Goal: Navigation & Orientation: Find specific page/section

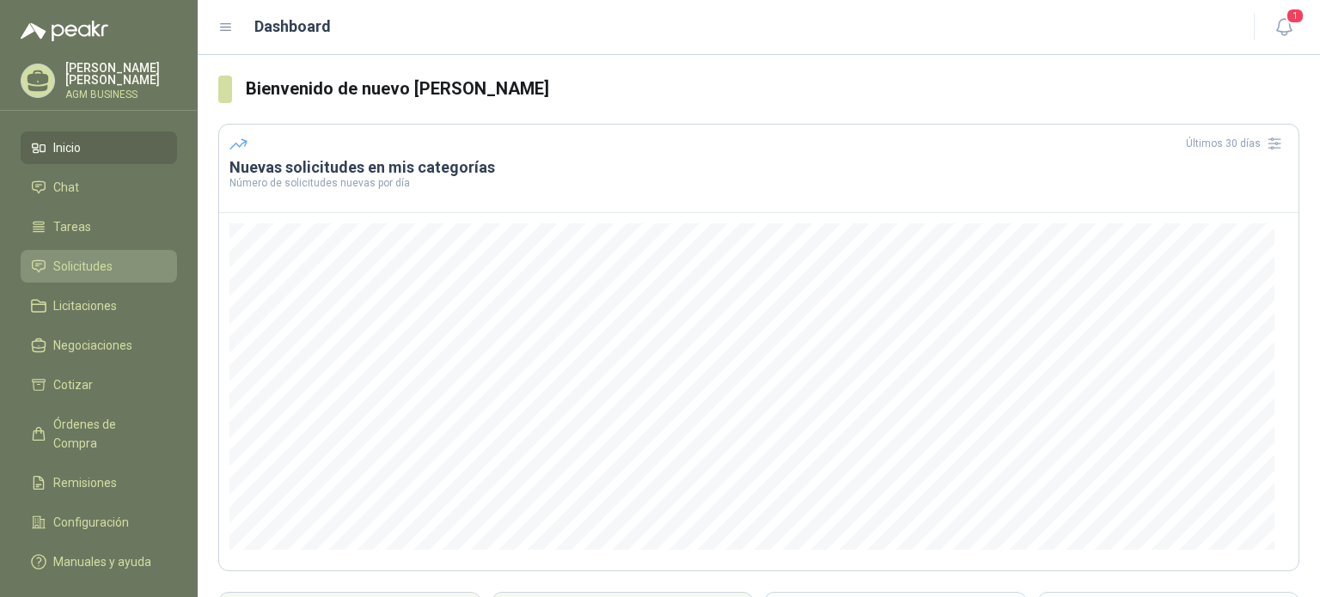
click at [100, 258] on span "Solicitudes" at bounding box center [82, 266] width 59 height 19
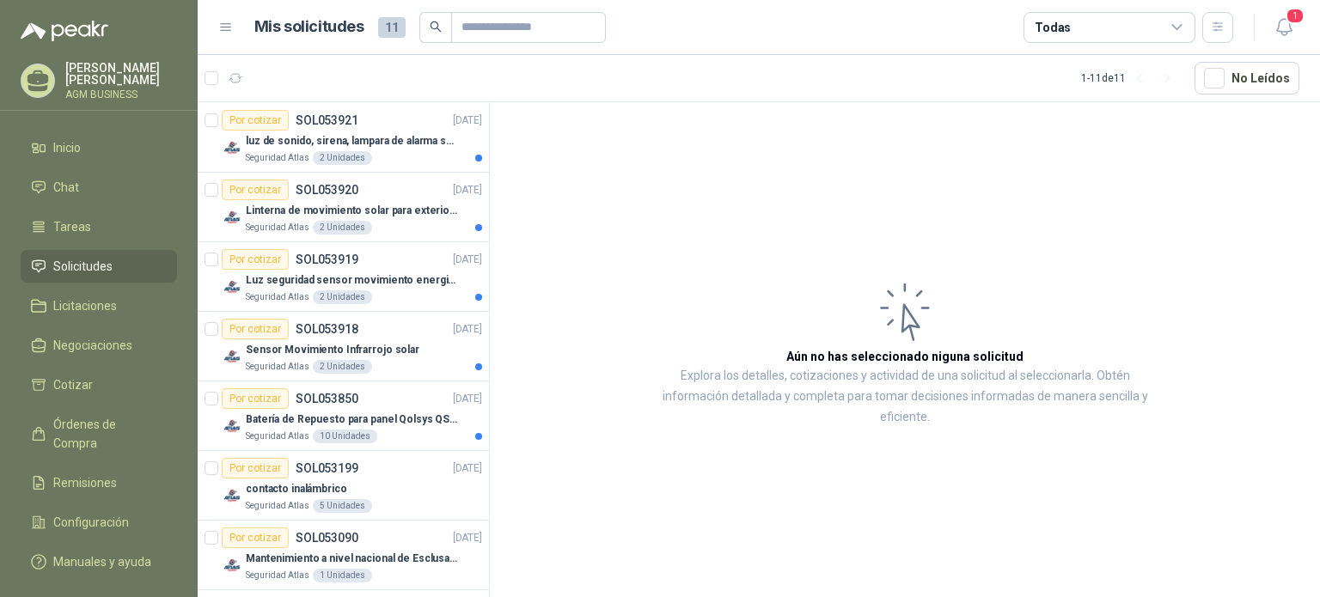
scroll to position [172, 0]
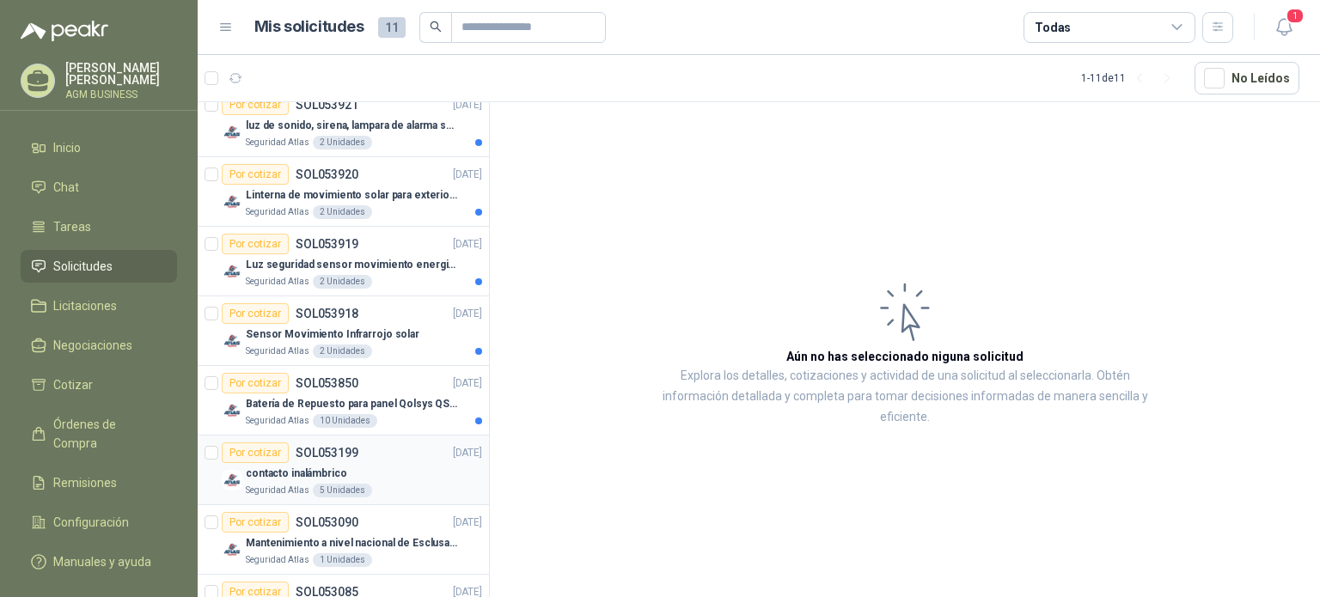
click at [398, 448] on div "Por cotizar SOL053199 [DATE]" at bounding box center [352, 452] width 260 height 21
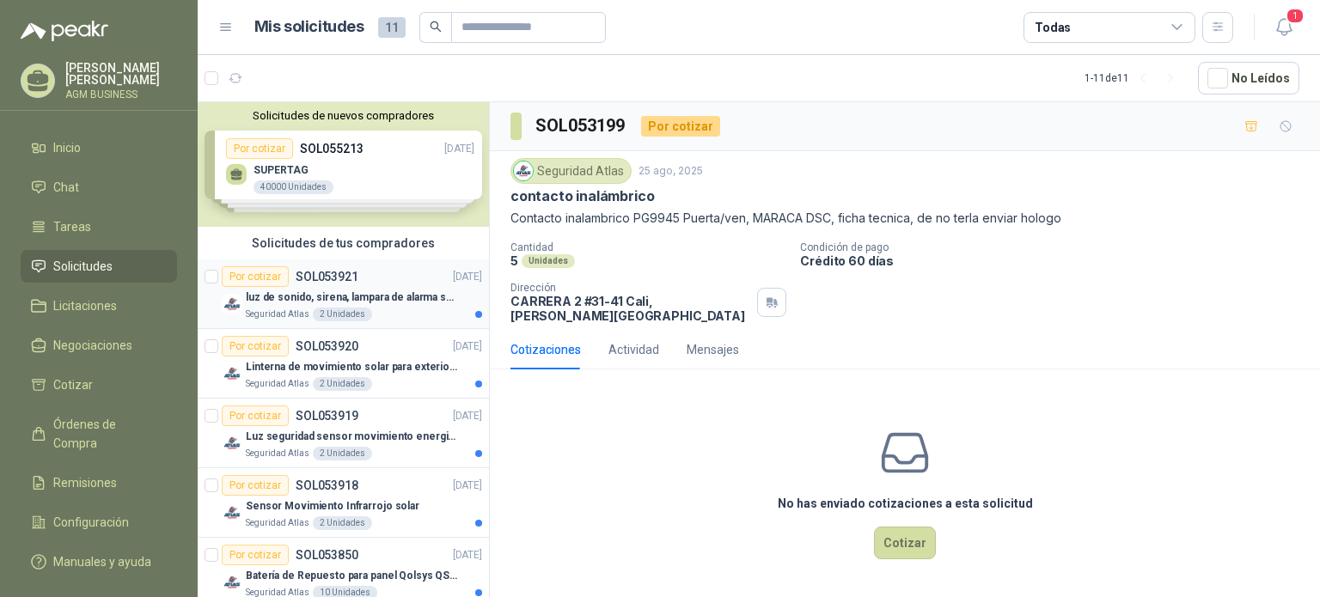
click at [337, 297] on p "luz de sonido, sirena, lampara de alarma solar" at bounding box center [353, 298] width 214 height 16
click at [326, 168] on div "Solicitudes de nuevos compradores Por cotizar SOL055213 [DATE] SUPERTAG 40000 U…" at bounding box center [343, 164] width 291 height 125
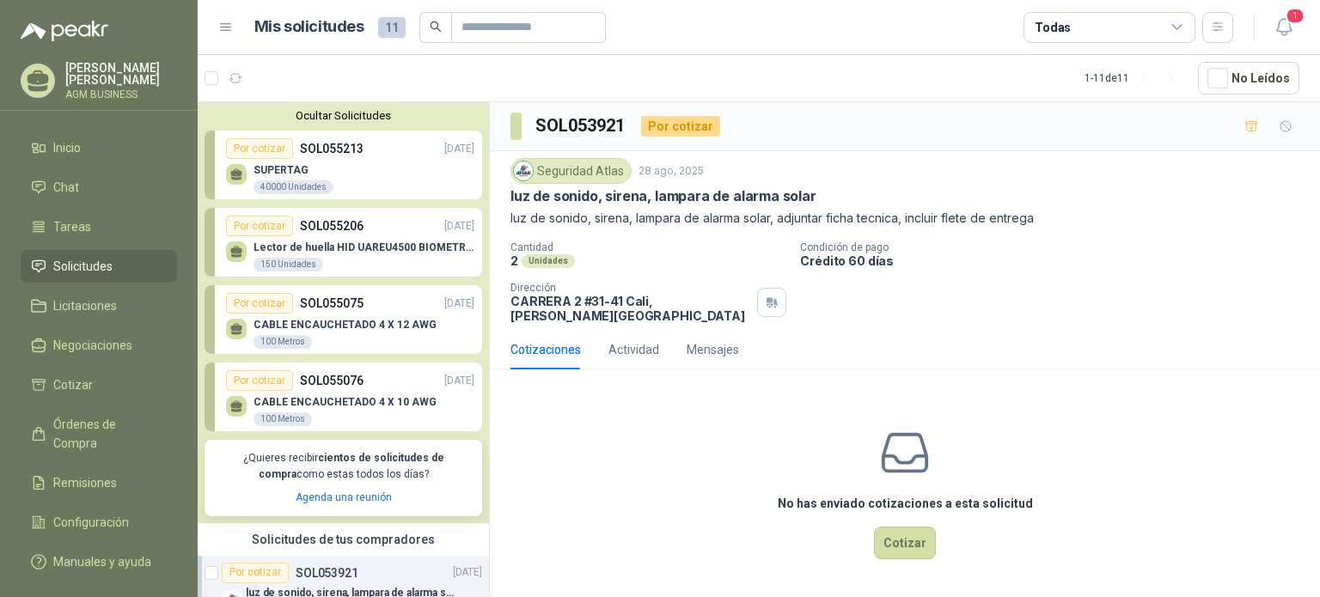
click at [337, 167] on div "SUPERTAG 40000 Unidades" at bounding box center [350, 177] width 248 height 36
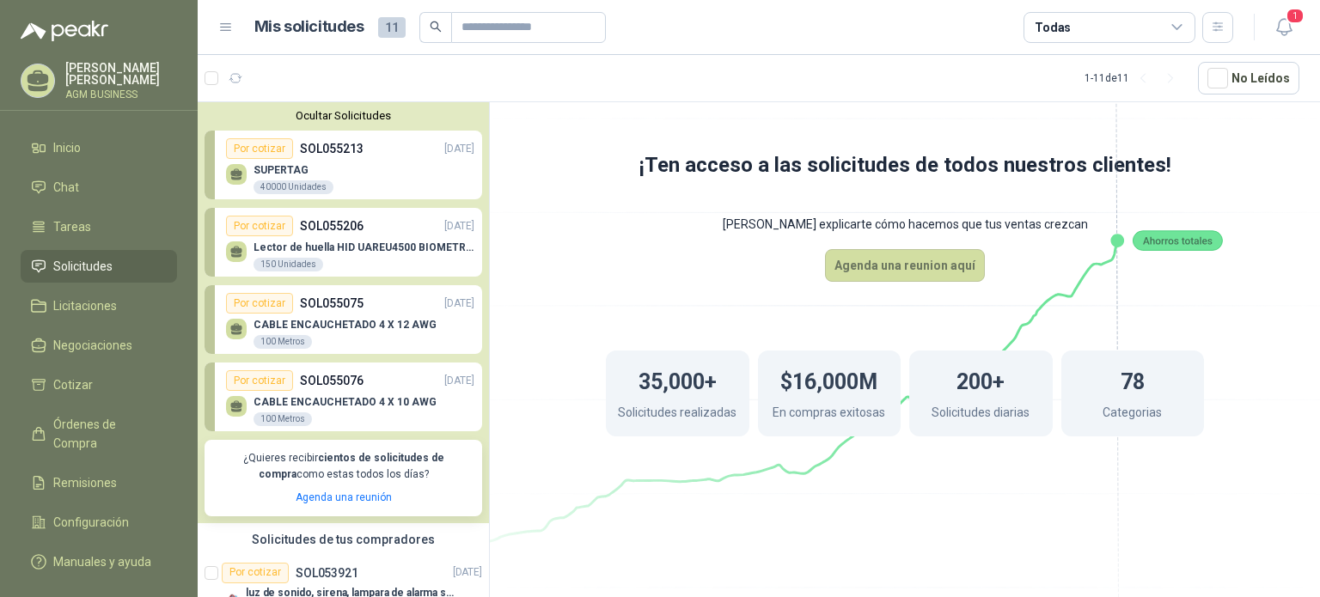
click at [337, 167] on div "SUPERTAG 40000 Unidades" at bounding box center [350, 177] width 248 height 36
click at [401, 225] on div "Por cotizar SOL055206 [DATE]" at bounding box center [350, 226] width 248 height 21
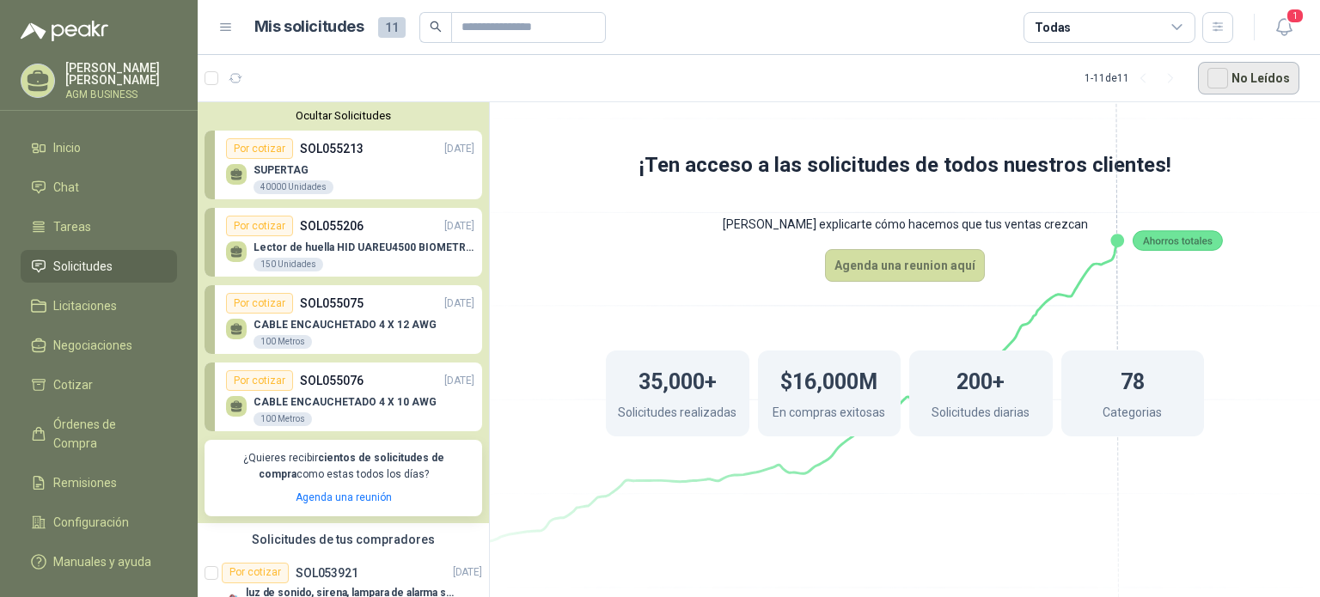
click at [1233, 72] on button "No Leídos" at bounding box center [1248, 78] width 101 height 33
click at [374, 401] on p "CABLE ENCAUCHETADO 4 X 10 AWG" at bounding box center [344, 402] width 183 height 12
click at [357, 494] on link "Agenda una reunión" at bounding box center [344, 497] width 96 height 12
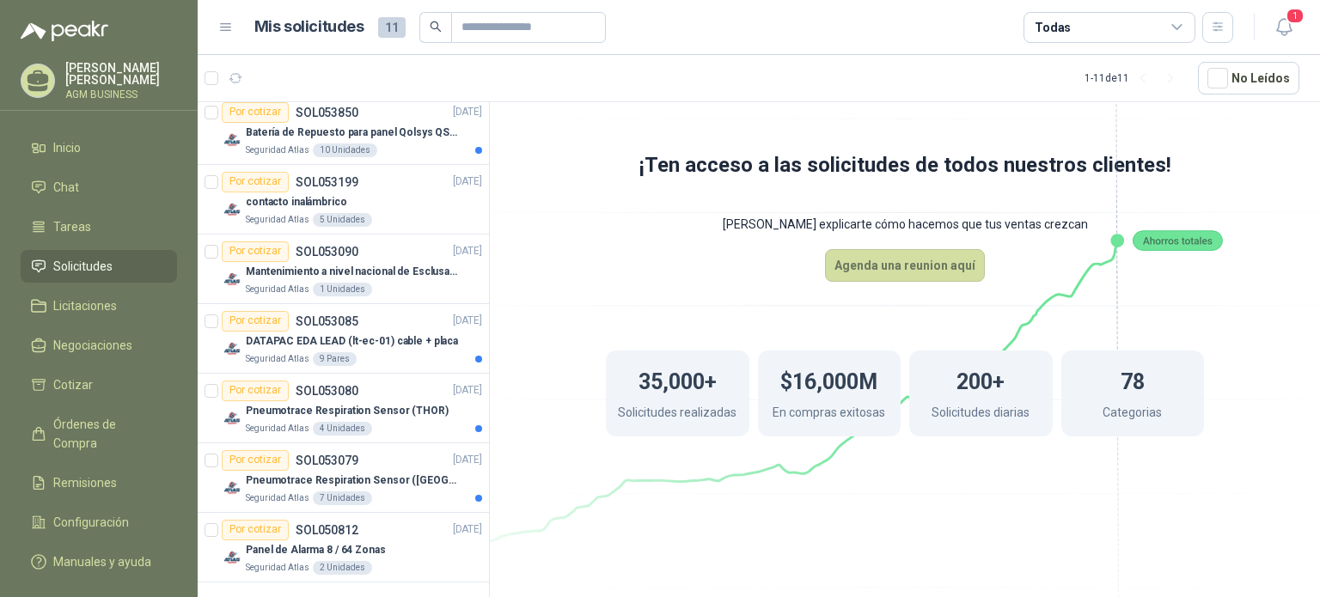
scroll to position [741, 0]
click at [120, 382] on li "Cotizar" at bounding box center [99, 384] width 136 height 19
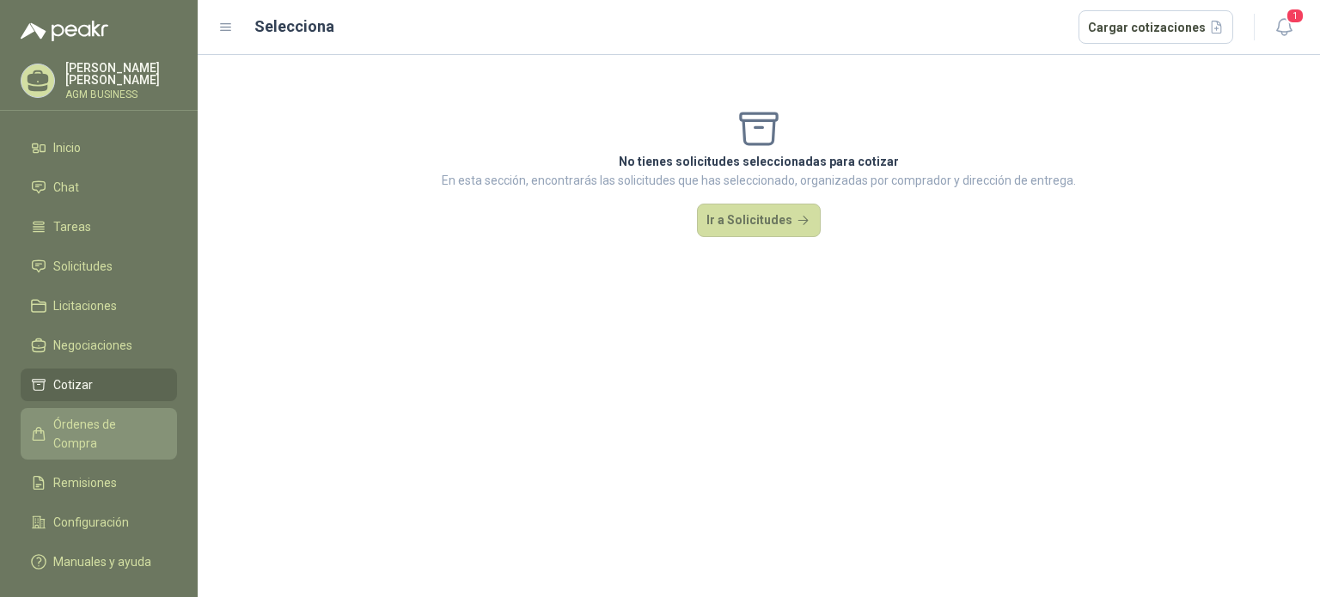
click at [120, 418] on span "Órdenes de Compra" at bounding box center [106, 434] width 107 height 38
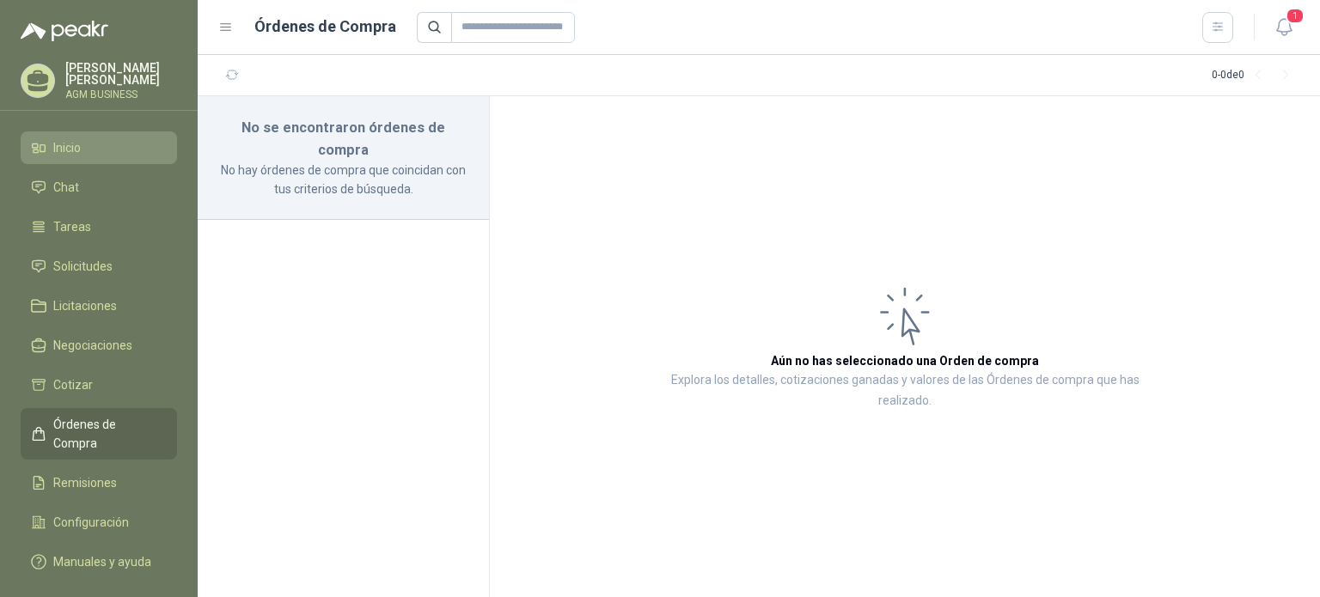
click at [79, 146] on span "Inicio" at bounding box center [66, 147] width 27 height 19
